Goal: Task Accomplishment & Management: Manage account settings

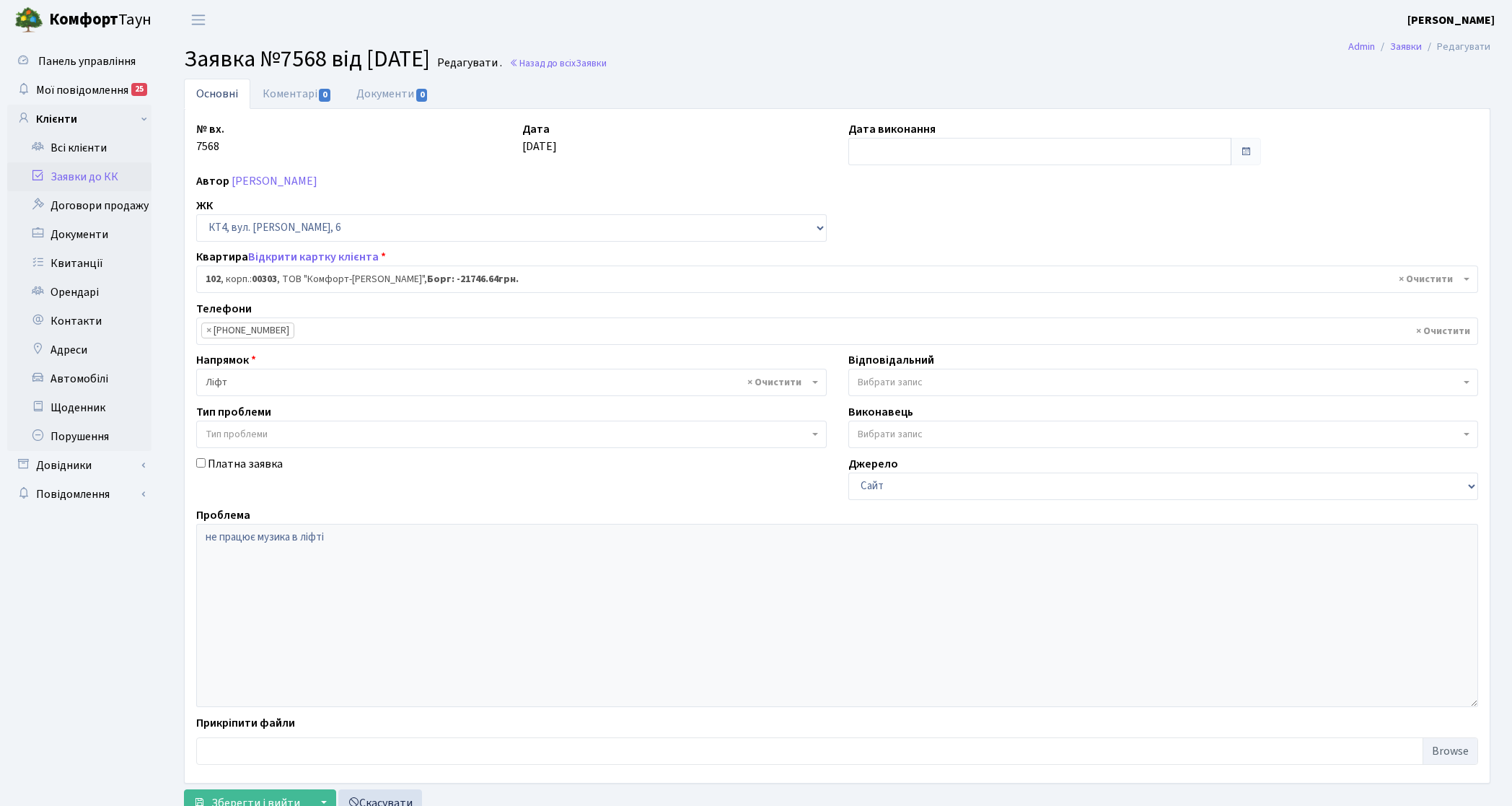
select select "16828"
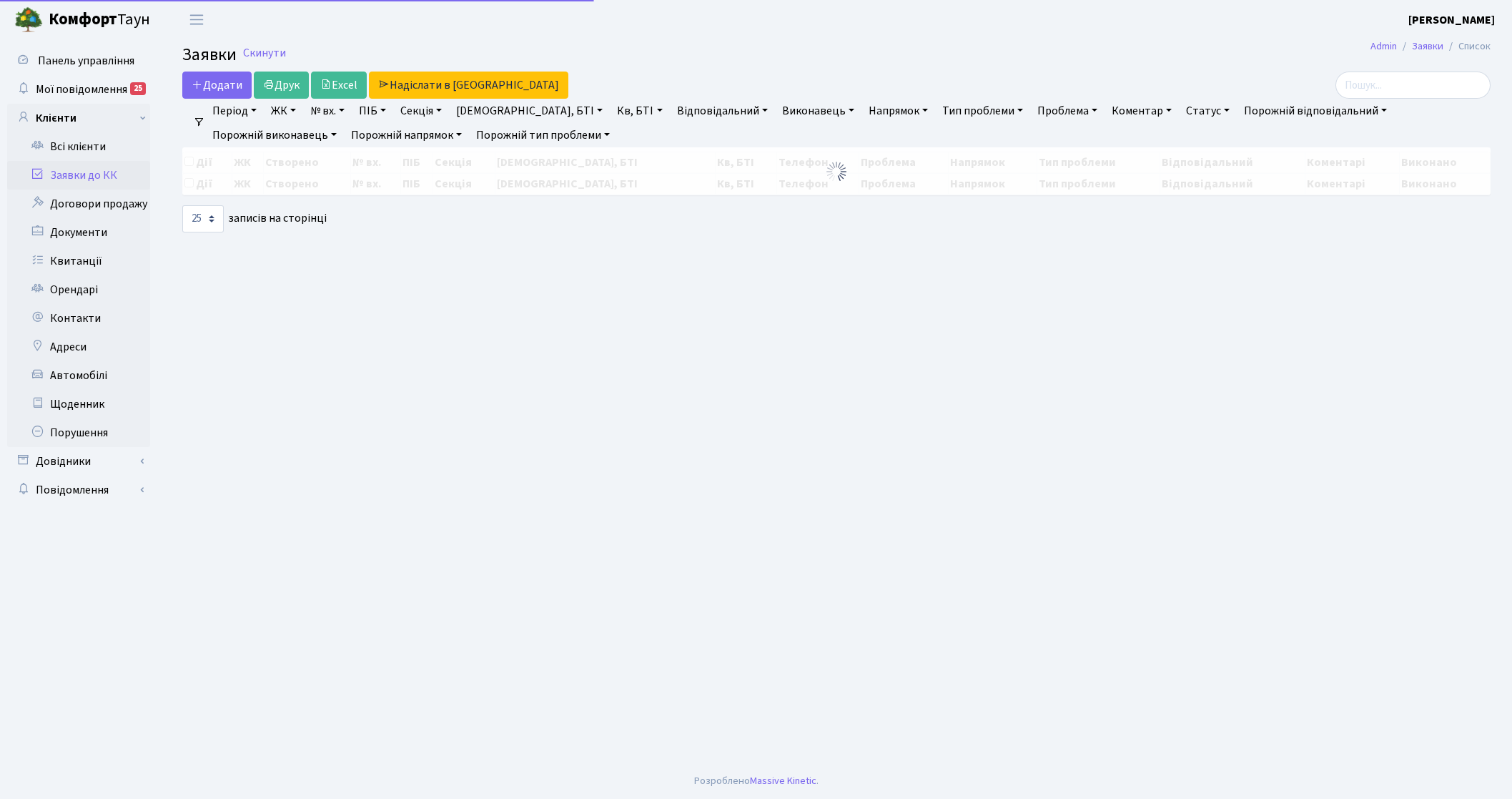
select select "25"
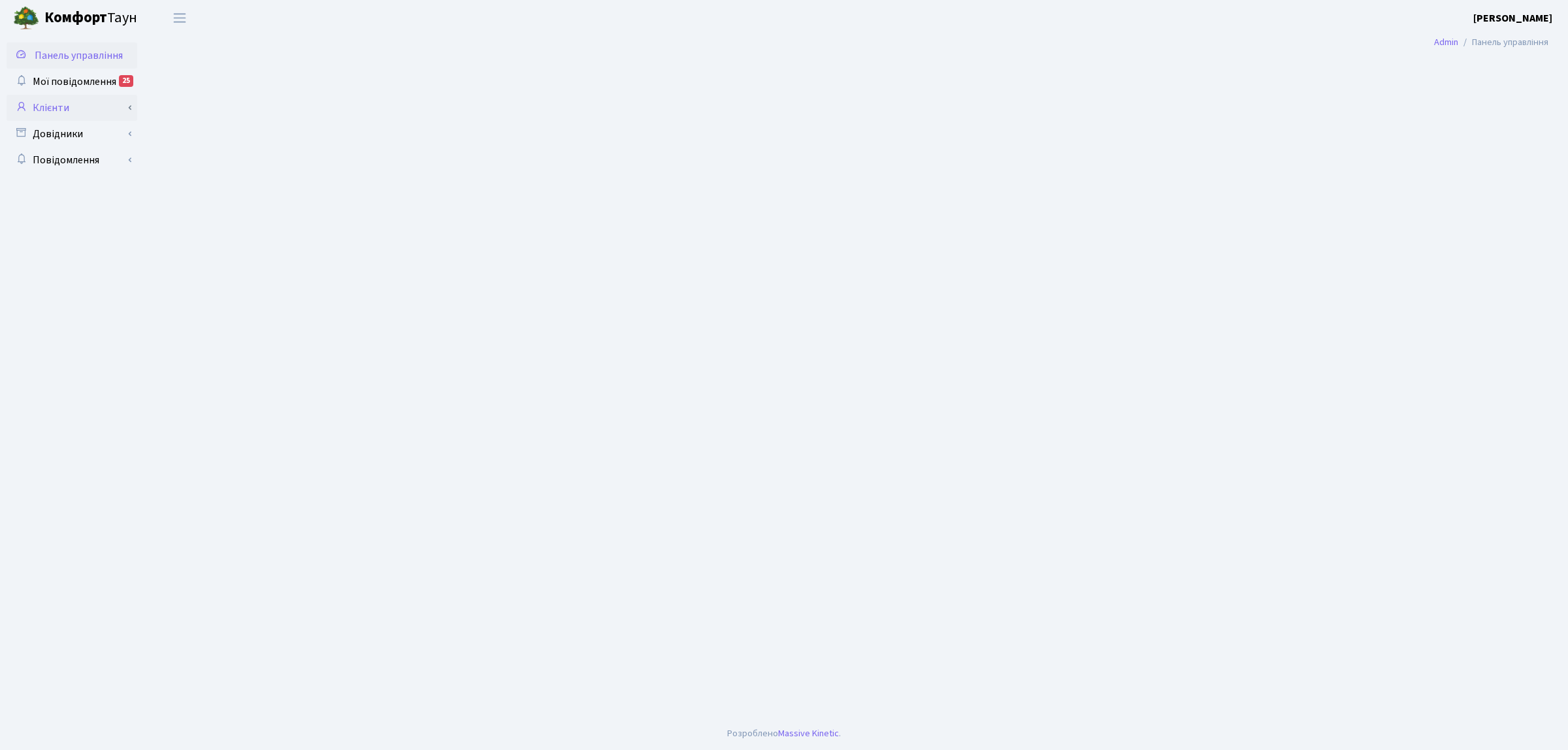
click at [27, 106] on icon at bounding box center [21, 106] width 13 height 12
click at [87, 102] on link "Клієнти" at bounding box center [72, 108] width 131 height 26
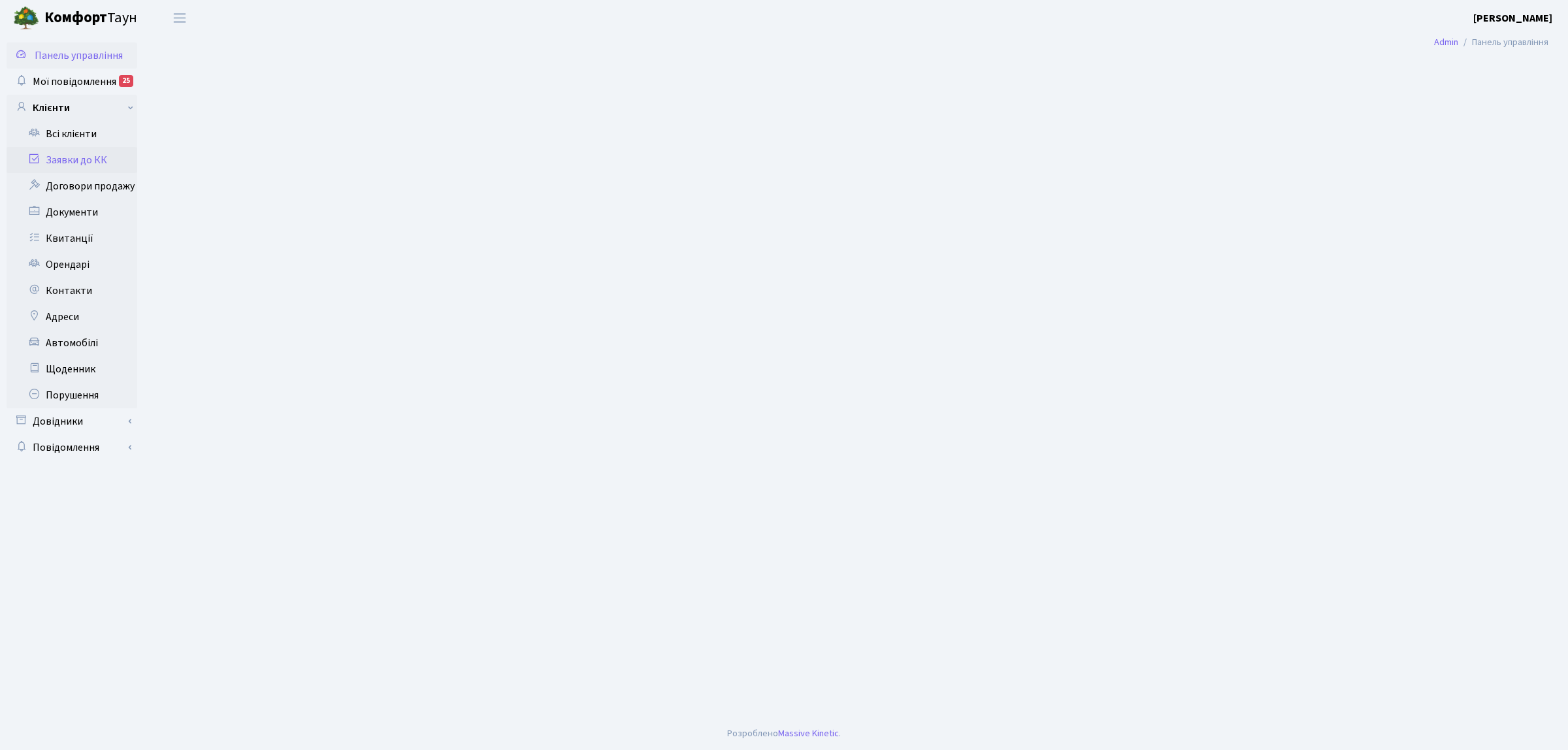
click at [115, 152] on link "Заявки до КК" at bounding box center [72, 160] width 131 height 26
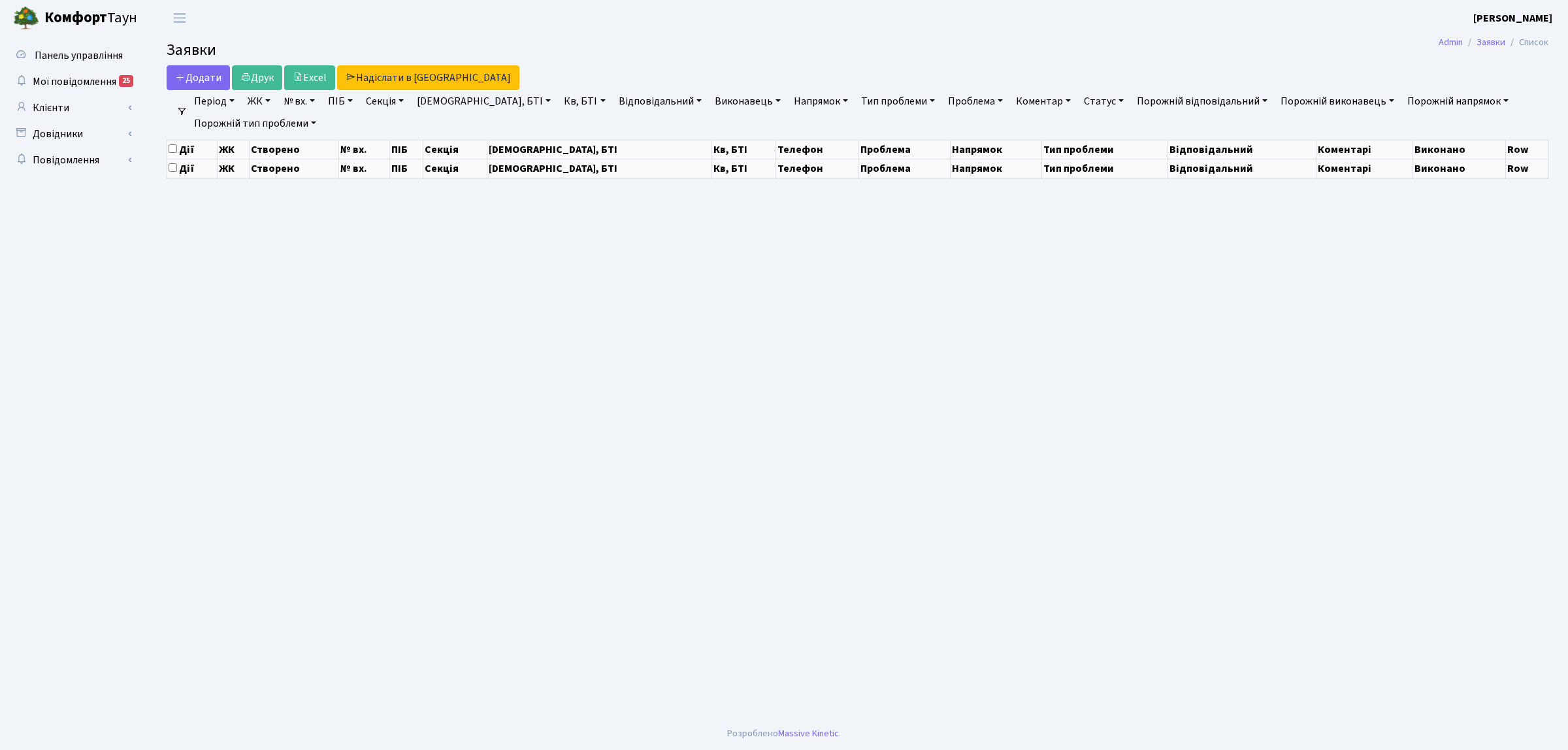
select select "25"
